Goal: Information Seeking & Learning: Learn about a topic

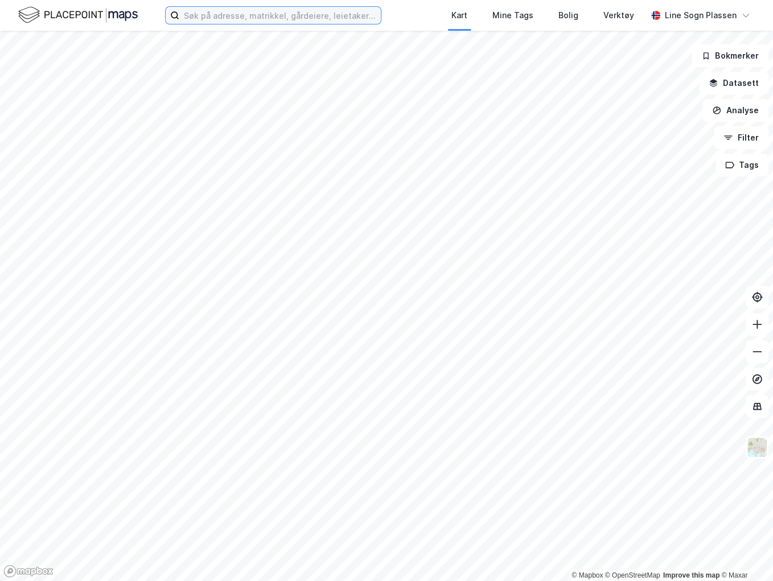
click at [281, 23] on input at bounding box center [279, 15] width 201 height 17
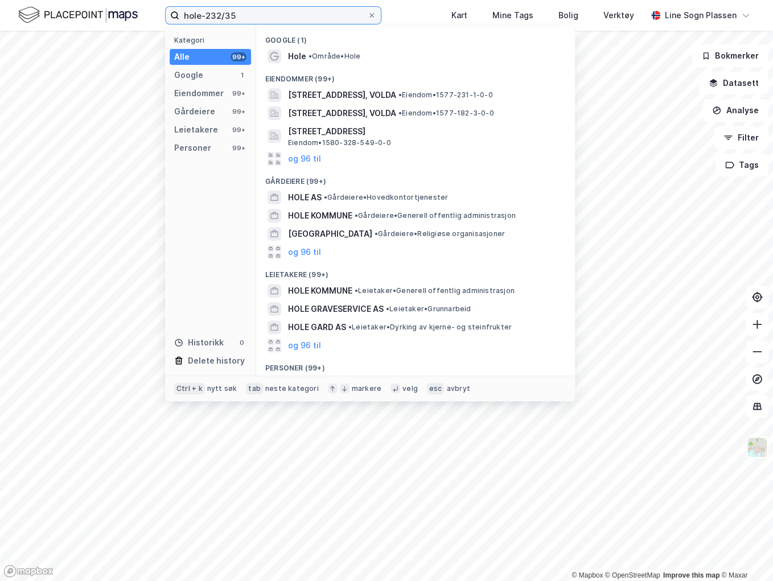
type input "hole-232/35"
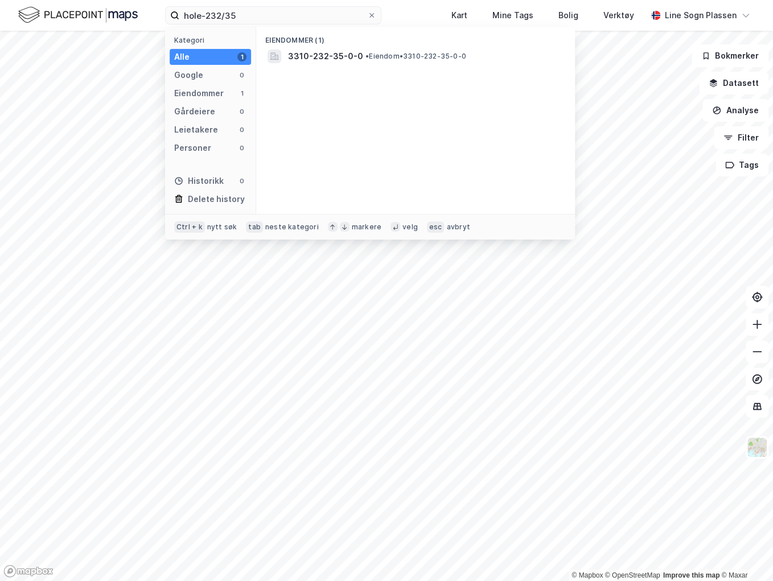
click at [343, 54] on span "3310-232-35-0-0" at bounding box center [325, 57] width 75 height 14
